Goal: Browse casually

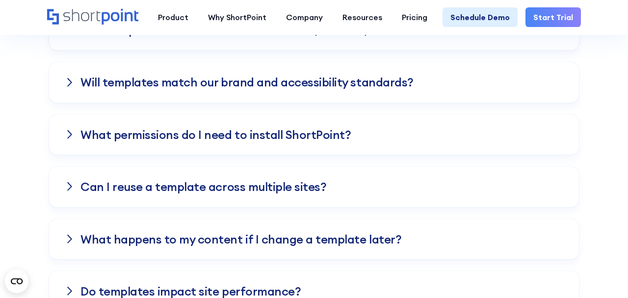
scroll to position [3483, 0]
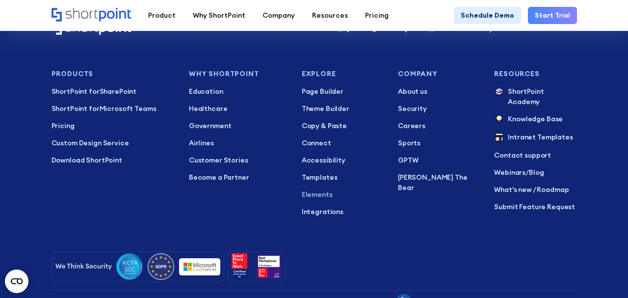
scroll to position [2587, 0]
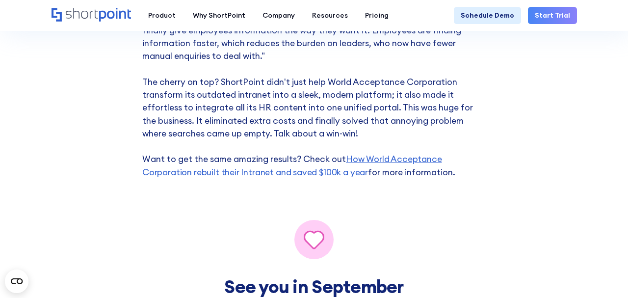
scroll to position [3673, 0]
